Goal: Task Accomplishment & Management: Manage account settings

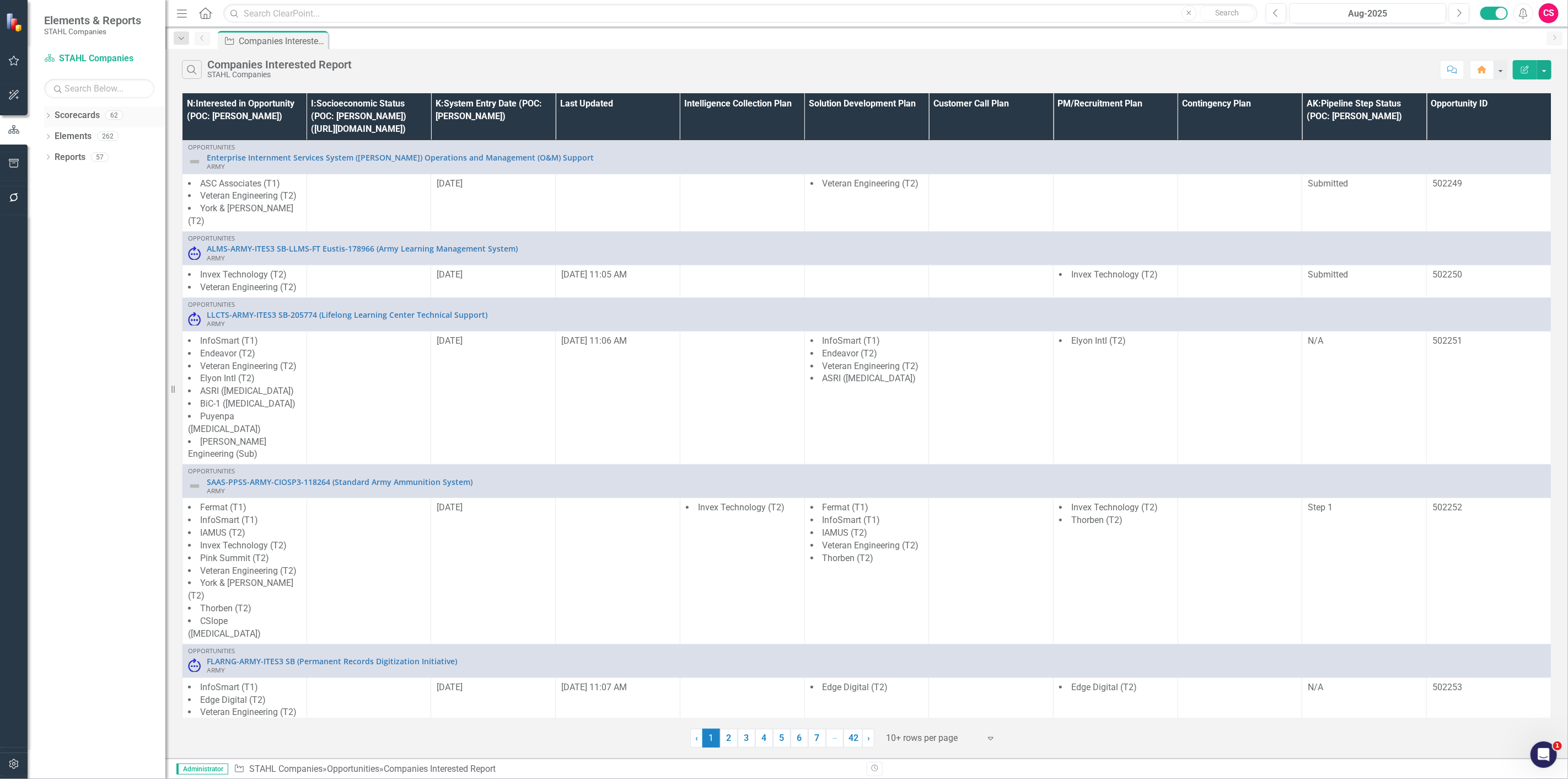
click at [66, 113] on link "Scorecards" at bounding box center [77, 115] width 45 height 13
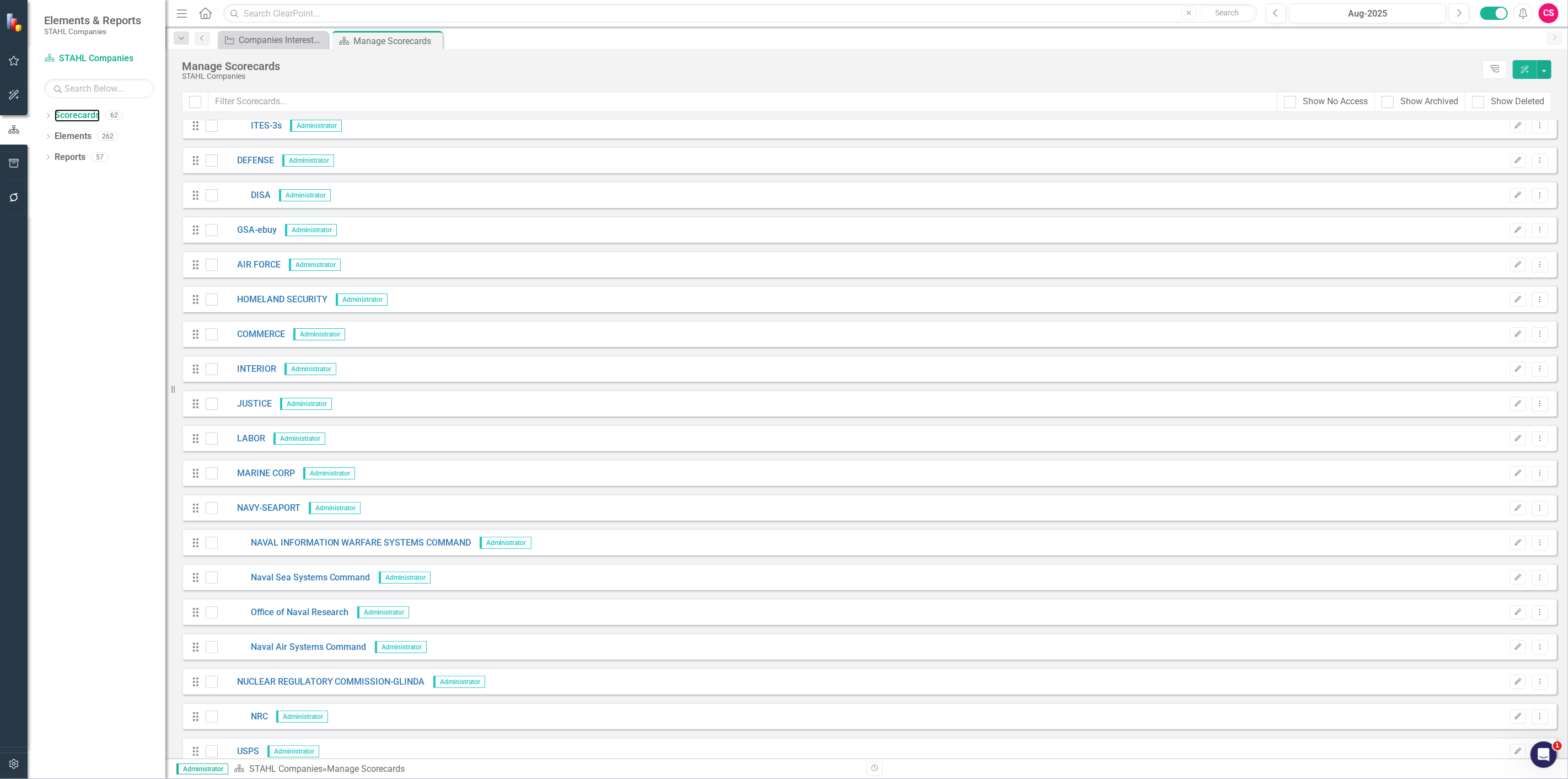
scroll to position [306, 0]
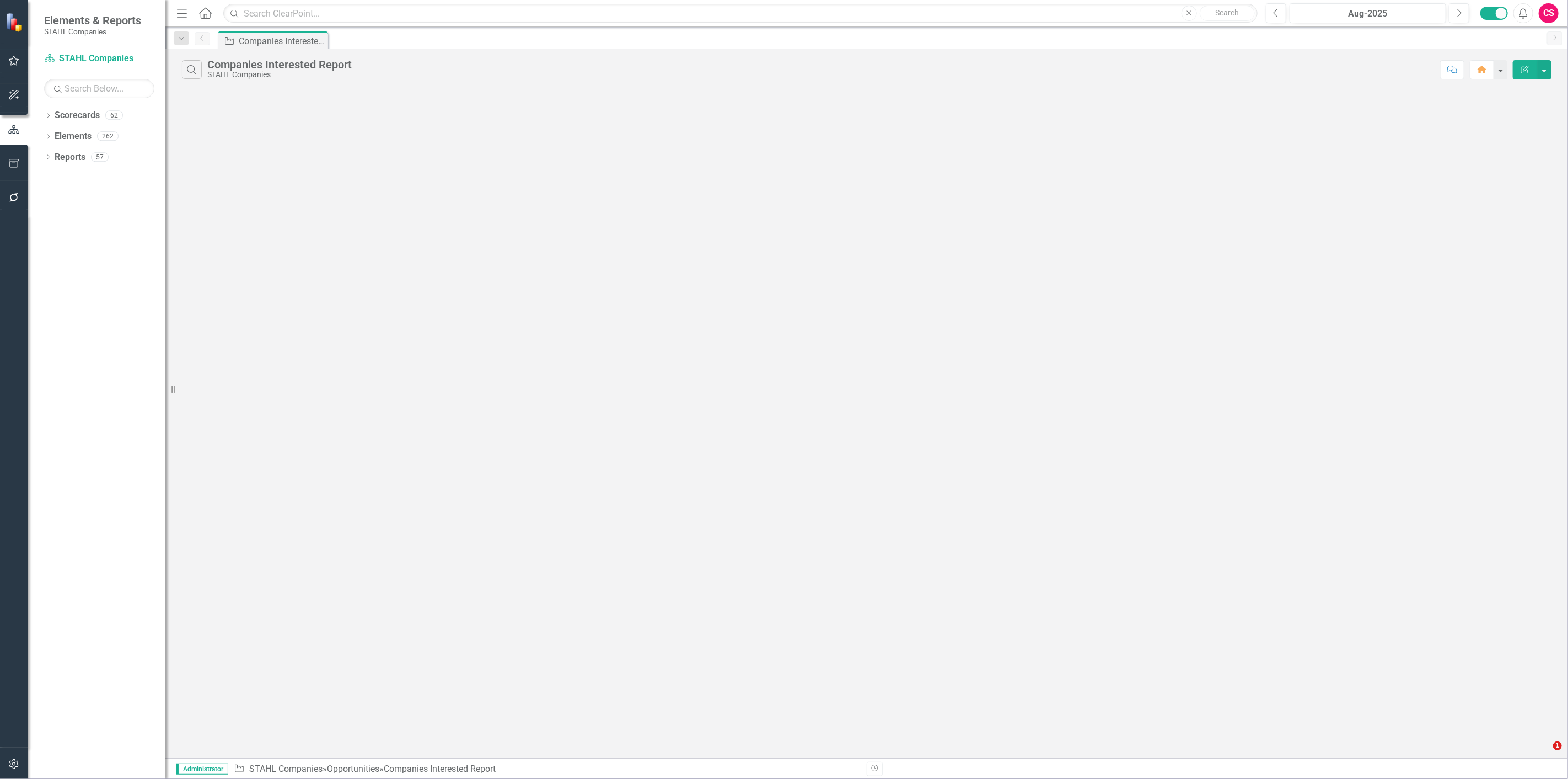
click at [1547, 12] on div "CS" at bounding box center [1549, 13] width 20 height 20
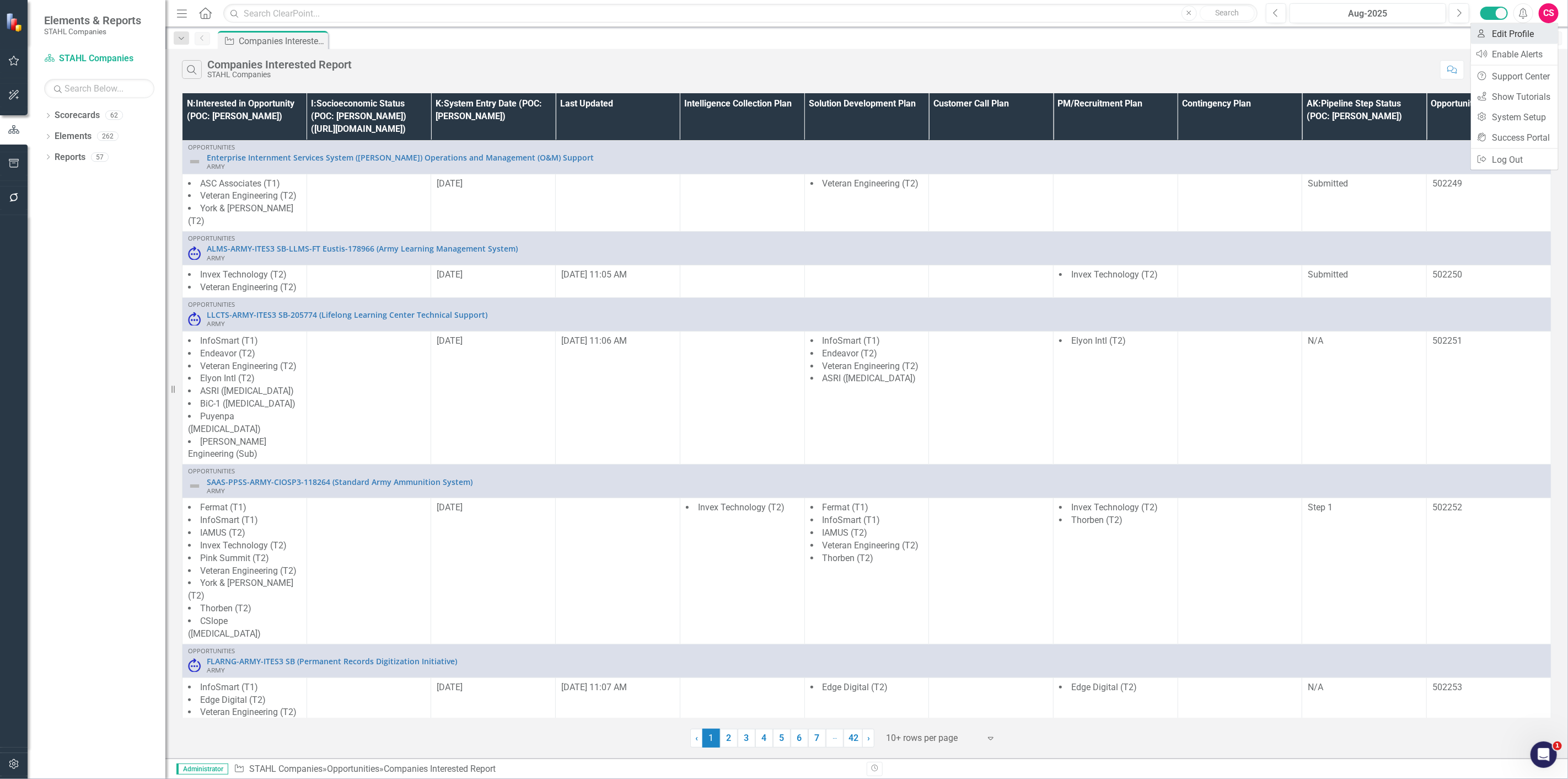
click at [1528, 33] on link "User Edit Profile" at bounding box center [1514, 34] width 87 height 21
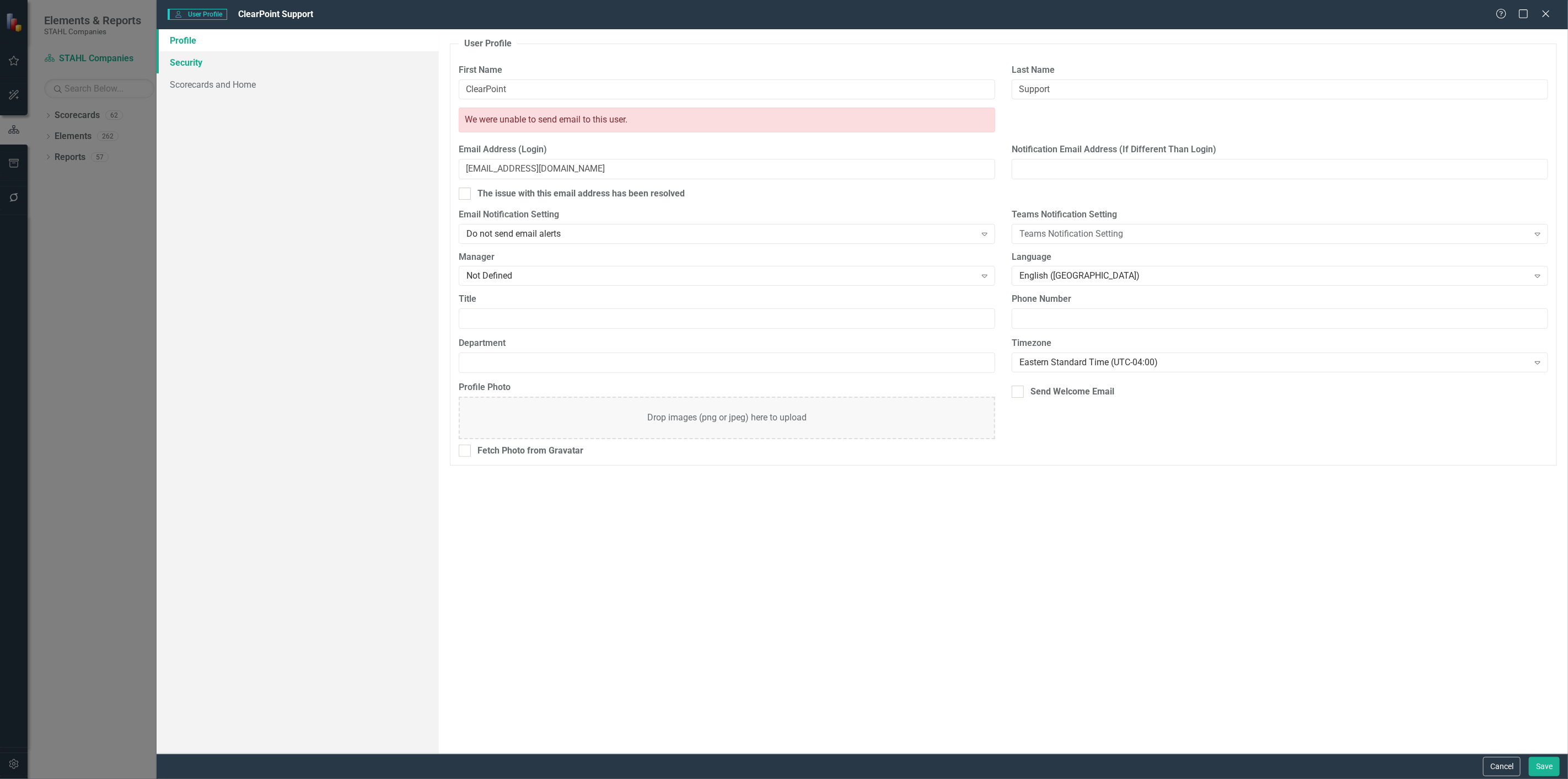
click at [267, 68] on link "Security" at bounding box center [298, 62] width 282 height 22
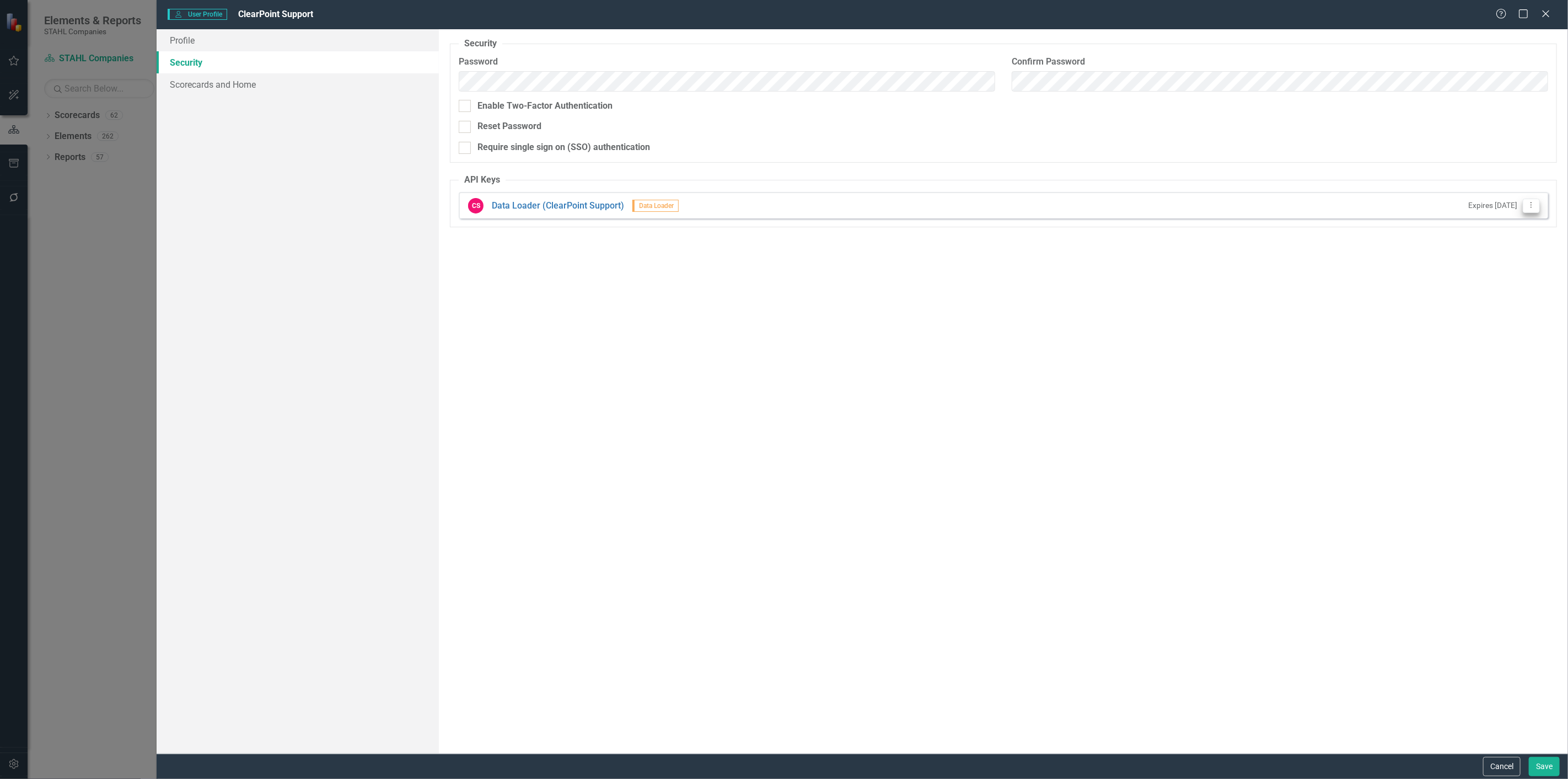
click at [1534, 205] on icon "Dropdown Menu" at bounding box center [1531, 205] width 9 height 7
click at [1509, 224] on link "API Key Edit API Key" at bounding box center [1496, 224] width 87 height 21
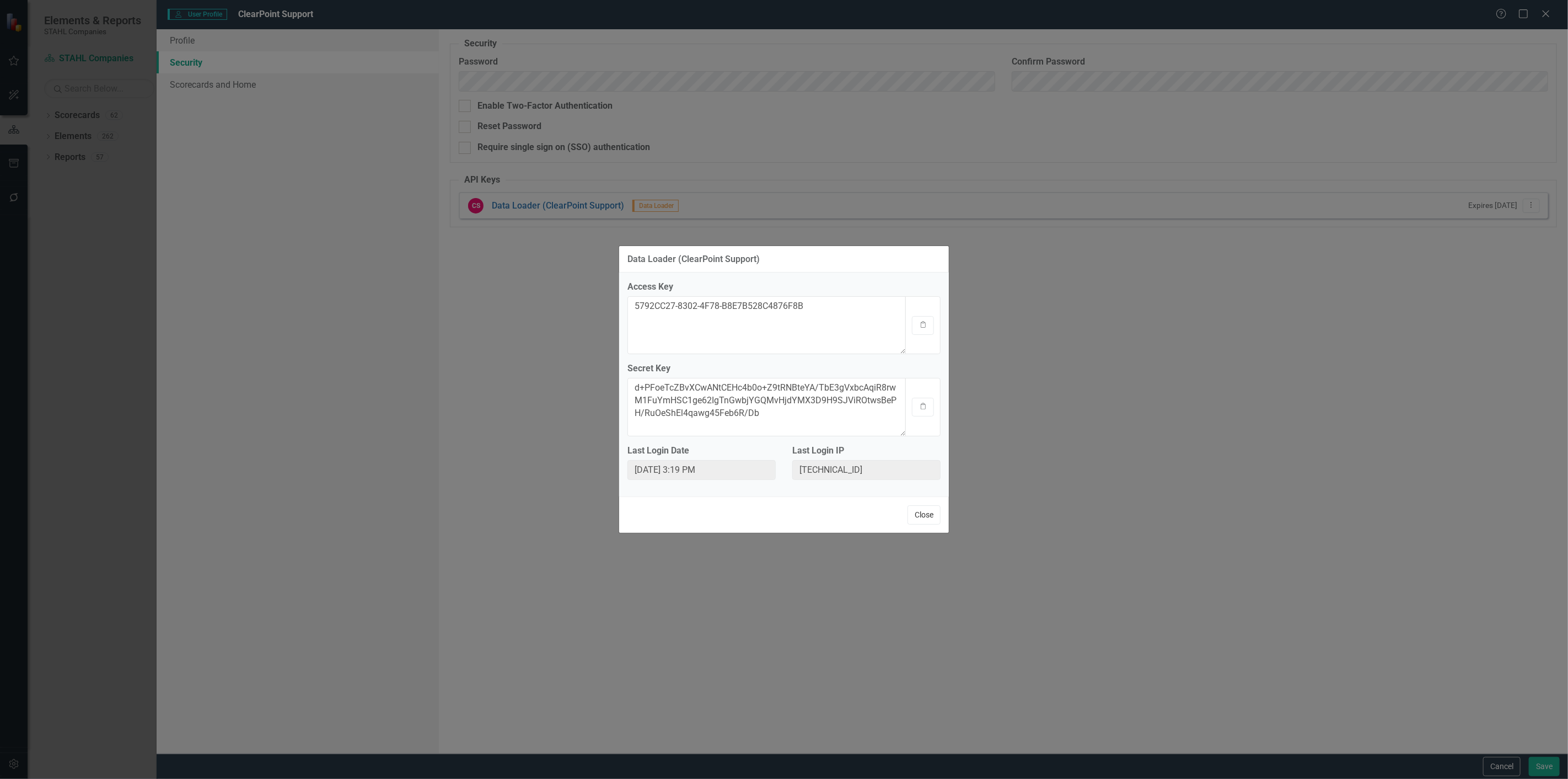
click at [928, 519] on button "Close" at bounding box center [924, 515] width 33 height 19
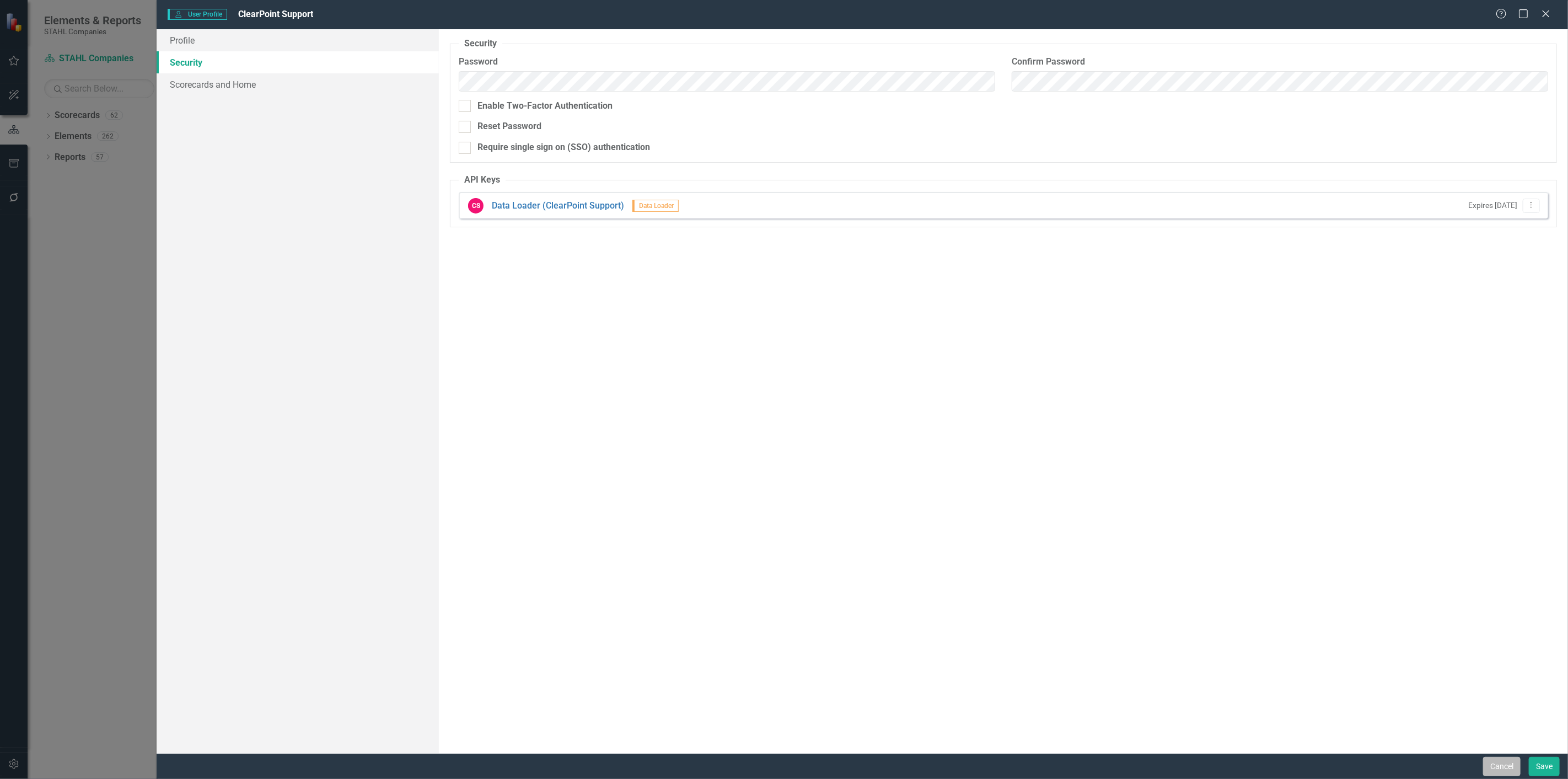
click at [1496, 761] on button "Cancel" at bounding box center [1502, 767] width 38 height 19
